Goal: Transaction & Acquisition: Purchase product/service

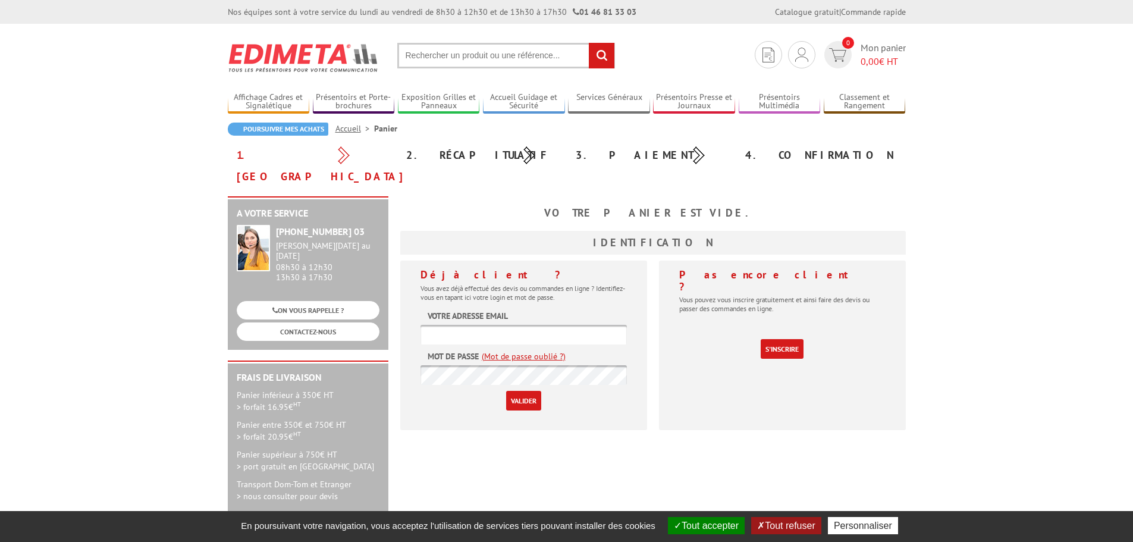
click at [473, 325] on input "text" at bounding box center [523, 335] width 206 height 20
paste input "[PERSON_NAME][EMAIL_ADDRESS][DOMAIN_NAME]"
type input "[PERSON_NAME][EMAIL_ADDRESS][DOMAIN_NAME]"
click at [512, 391] on input "Valider" at bounding box center [523, 401] width 35 height 20
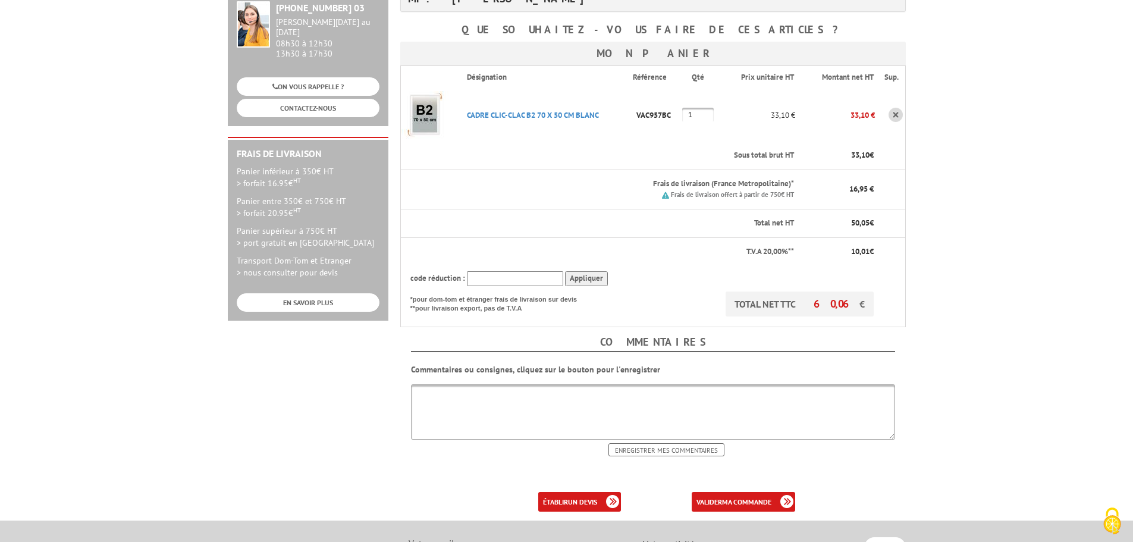
scroll to position [238, 0]
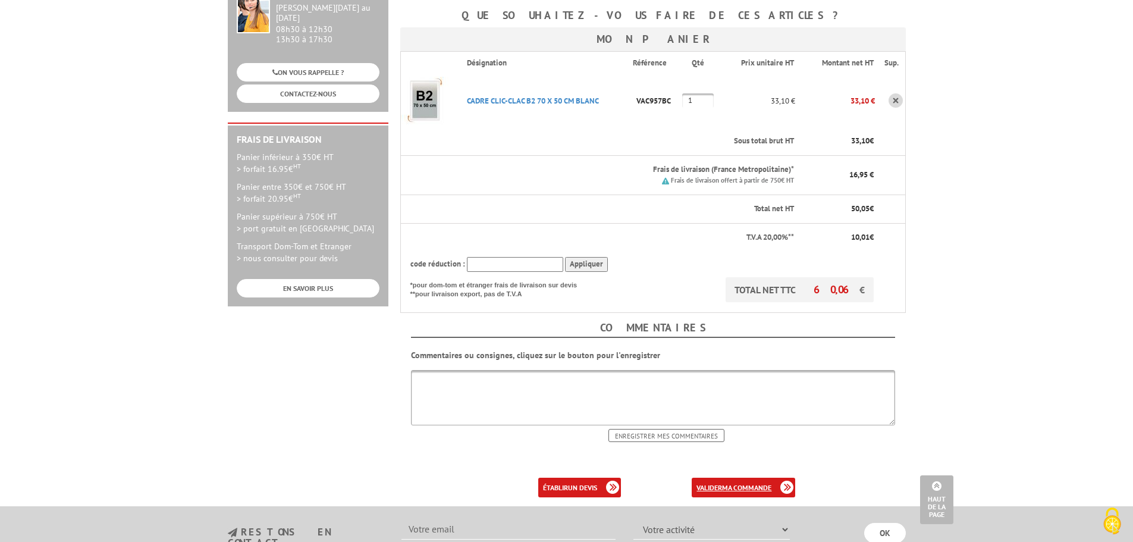
click at [721, 477] on link "valider ma commande" at bounding box center [743, 487] width 103 height 20
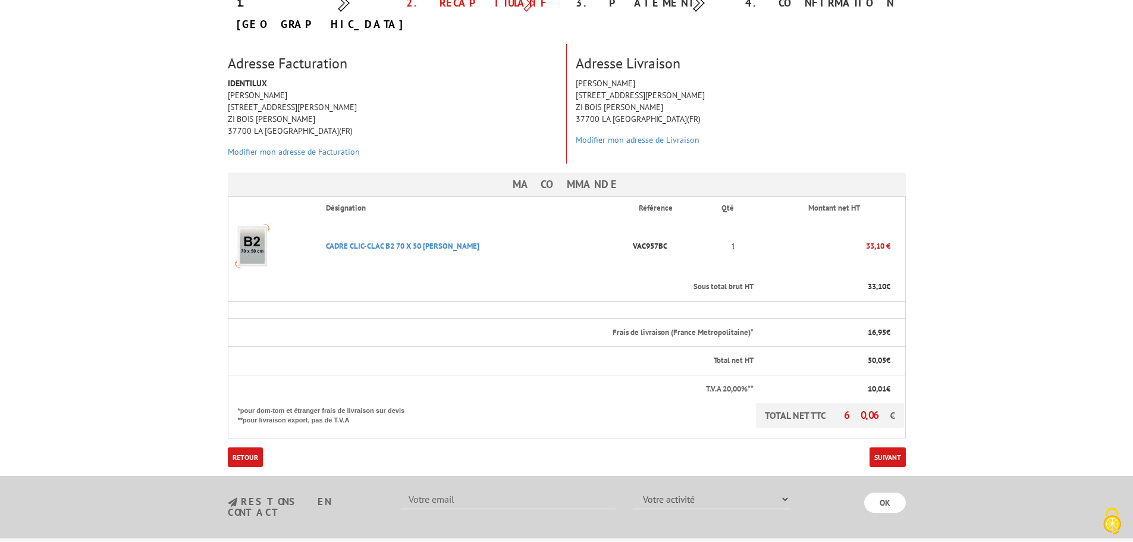
scroll to position [178, 0]
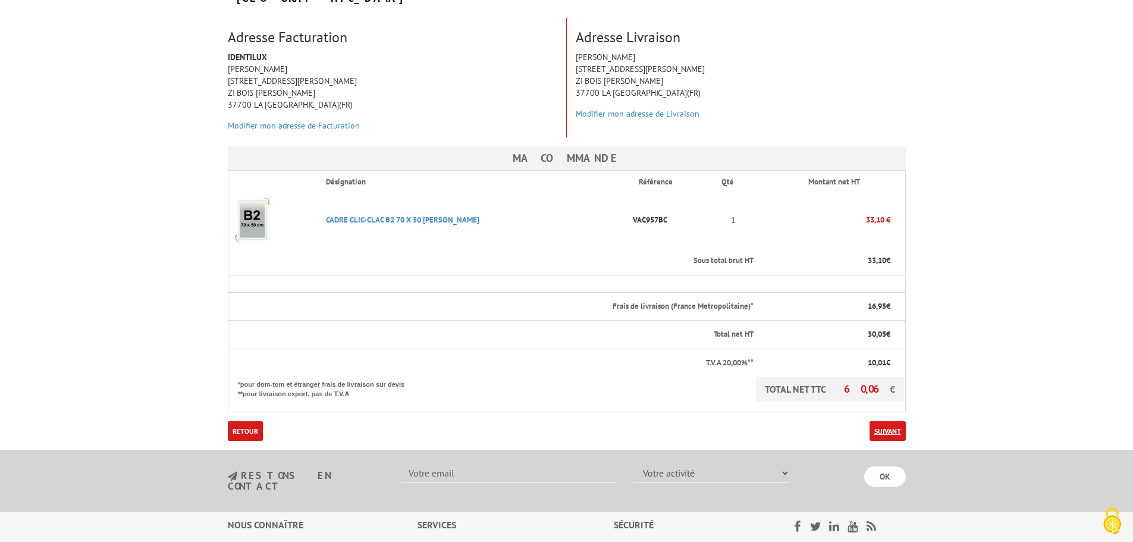
click at [888, 421] on link "Suivant" at bounding box center [887, 431] width 36 height 20
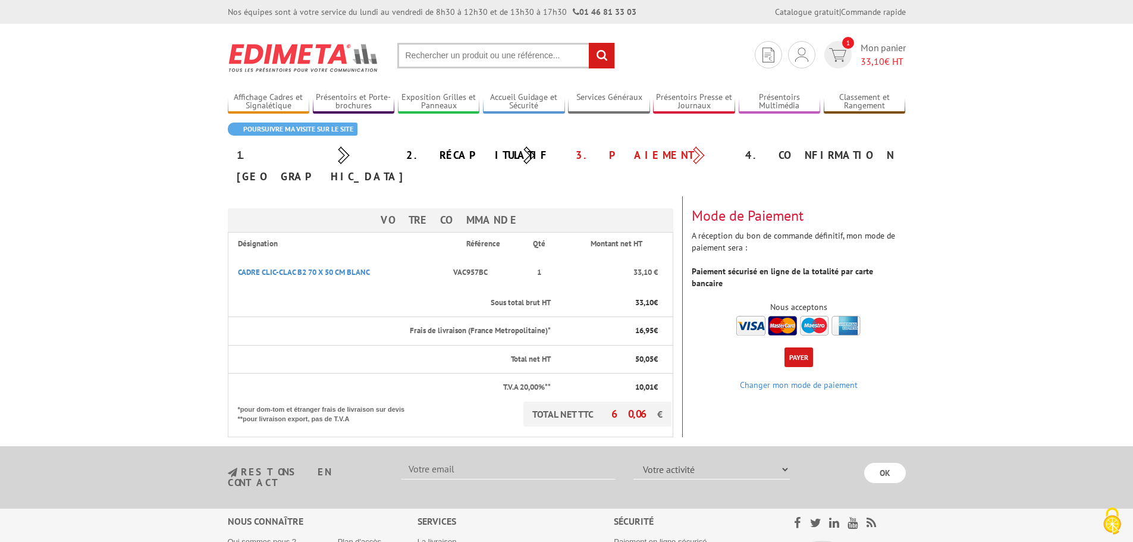
click at [799, 347] on button "Payer" at bounding box center [798, 357] width 29 height 20
click at [795, 347] on button "Payer" at bounding box center [798, 357] width 29 height 20
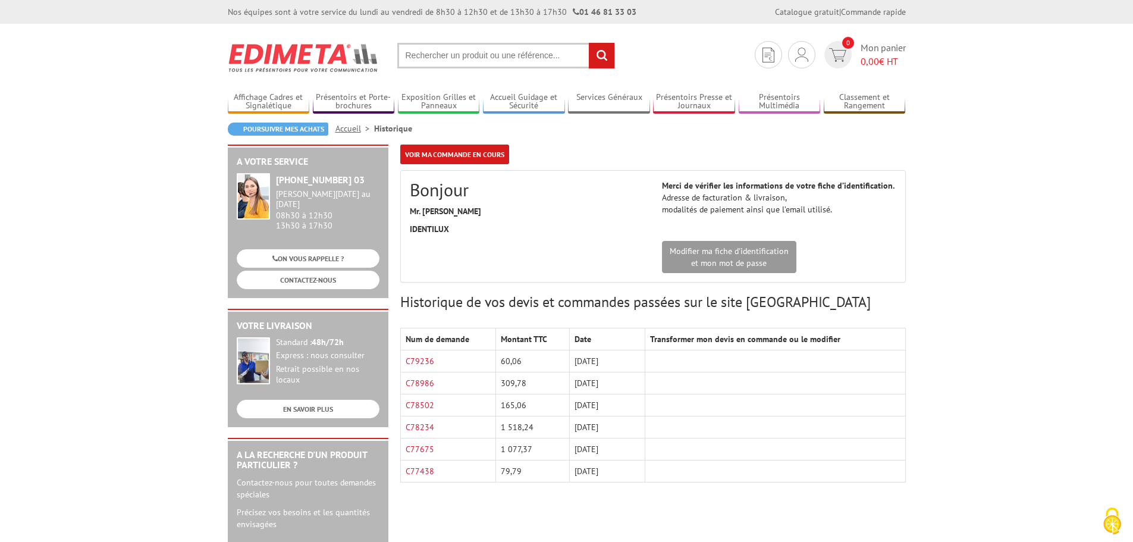
scroll to position [59, 0]
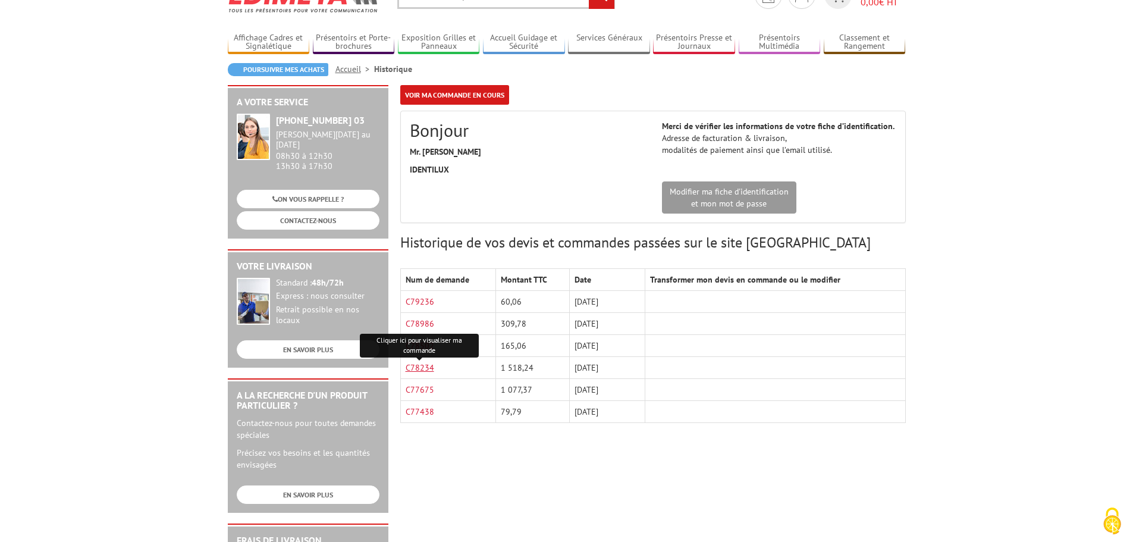
click at [415, 365] on link "C78234" at bounding box center [420, 367] width 29 height 11
